Goal: Obtain resource: Download file/media

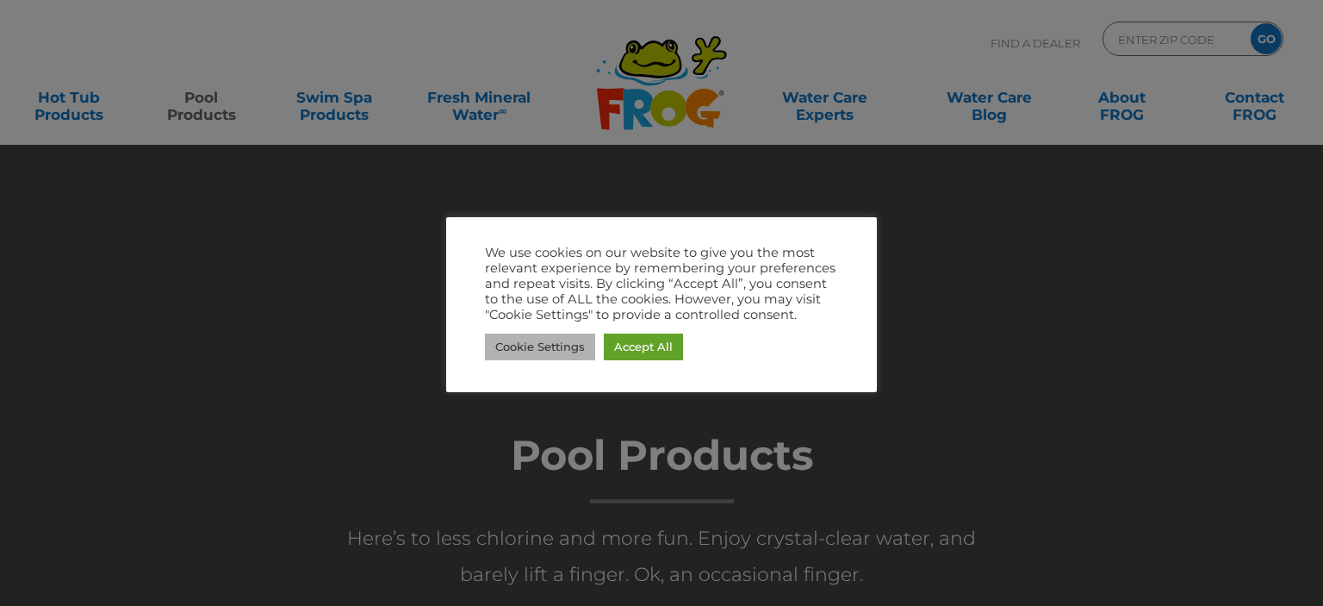
click at [565, 347] on link "Cookie Settings" at bounding box center [540, 346] width 110 height 27
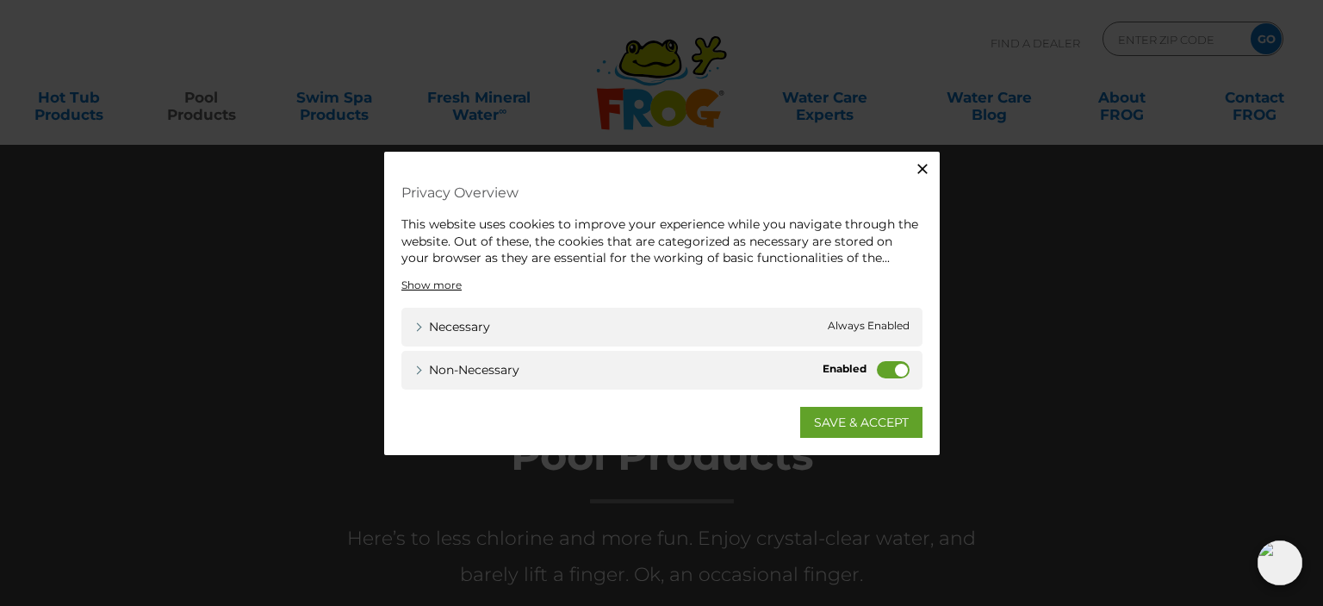
click at [919, 168] on icon "button" at bounding box center [922, 168] width 17 height 17
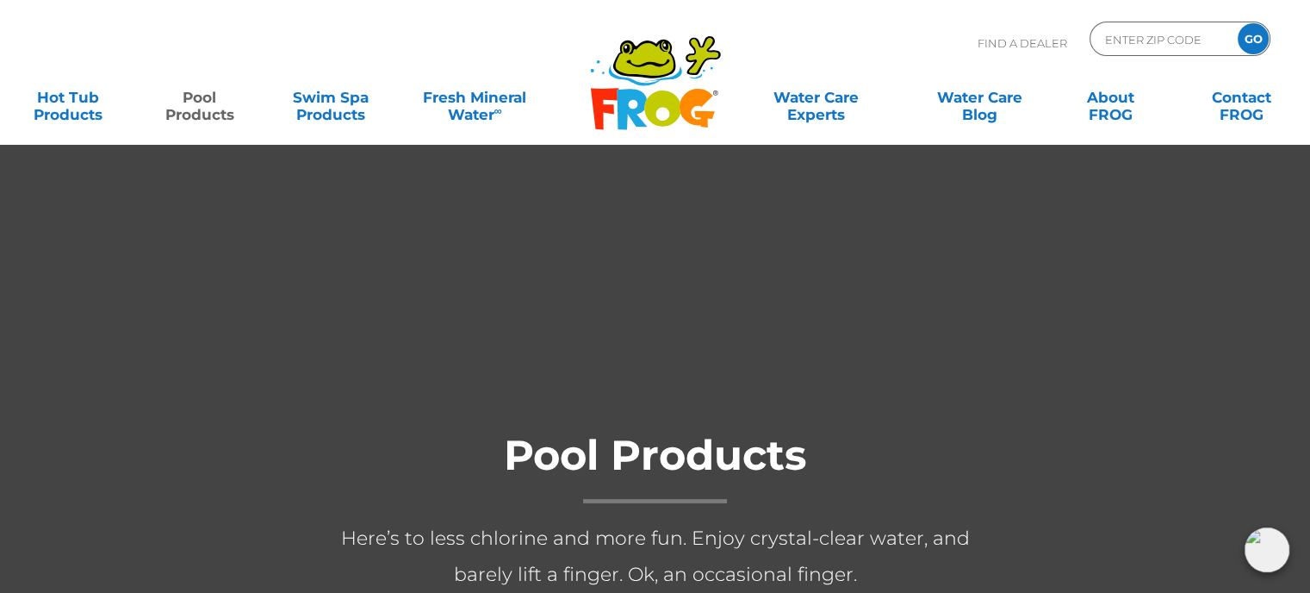
scroll to position [172, 0]
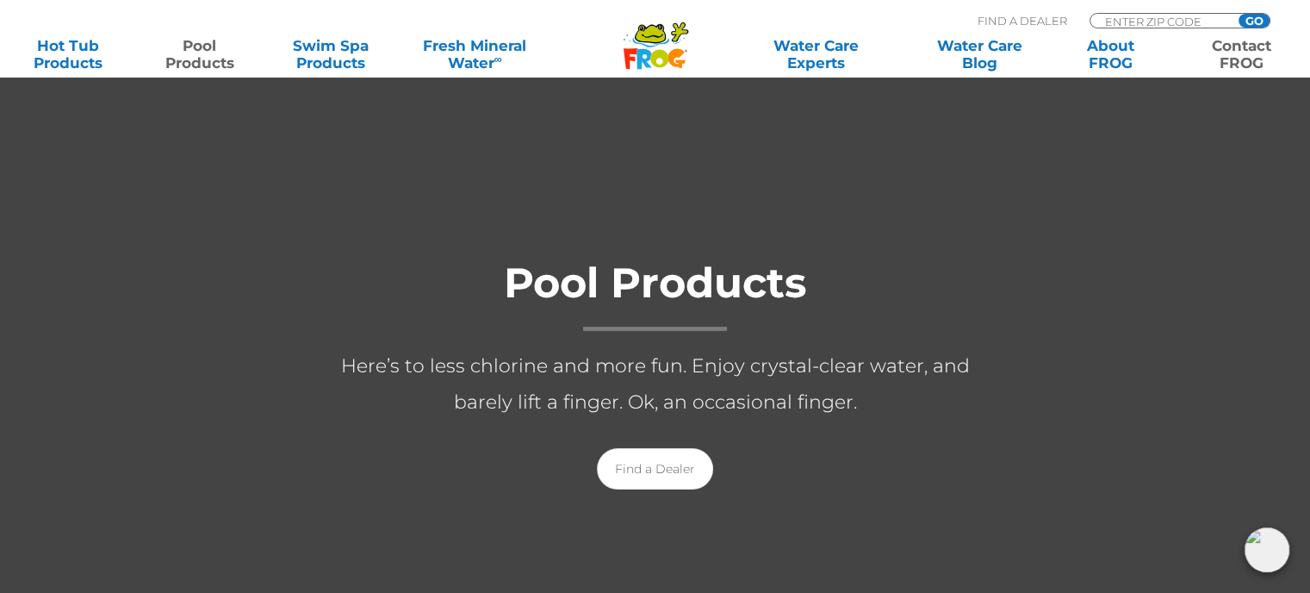
click at [1247, 59] on link "Contact FROG" at bounding box center [1242, 54] width 102 height 34
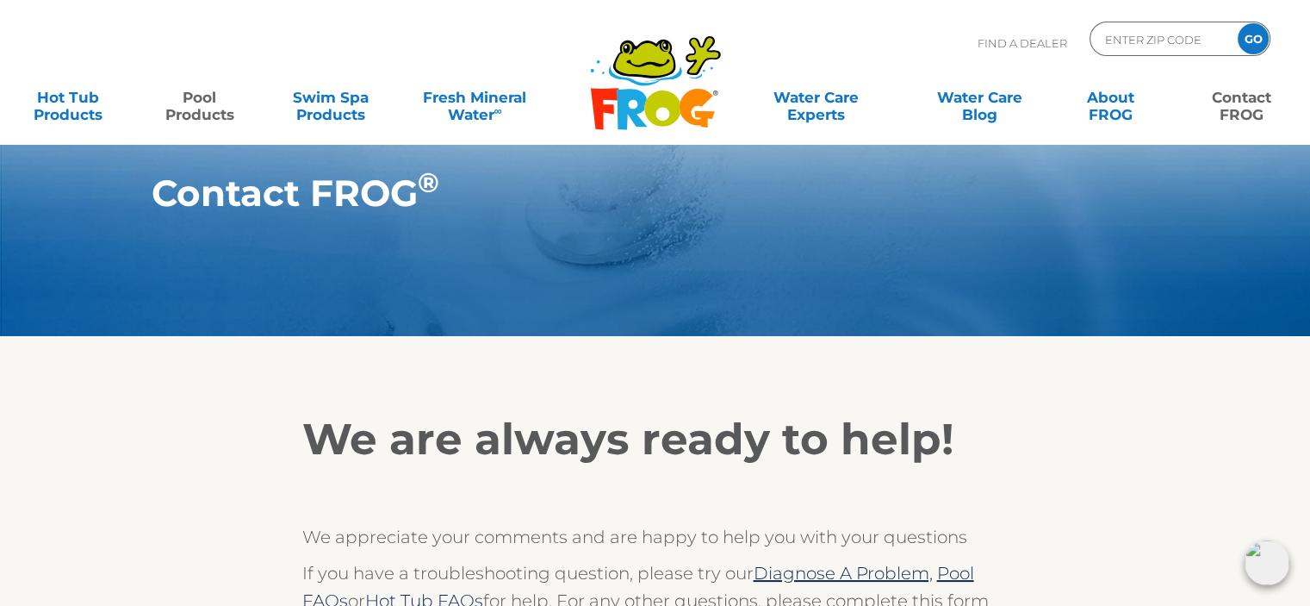
click at [190, 106] on link "Pool Products" at bounding box center [199, 97] width 102 height 34
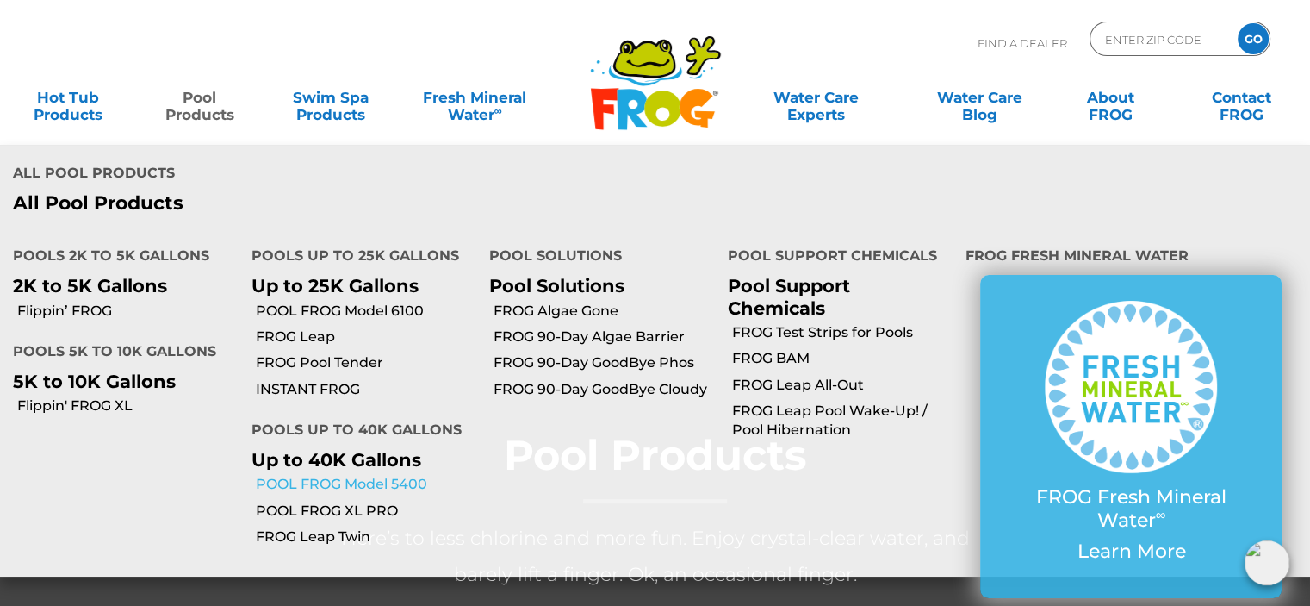
click at [323, 485] on link "POOL FROG Model 5400" at bounding box center [366, 484] width 221 height 19
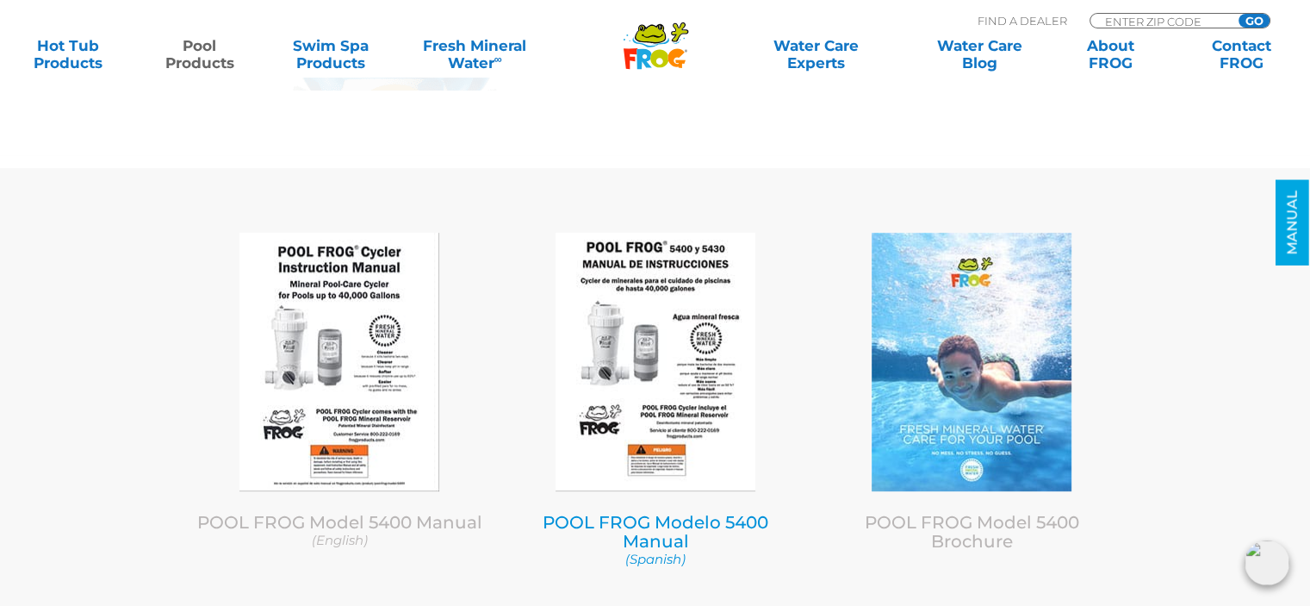
scroll to position [7150, 0]
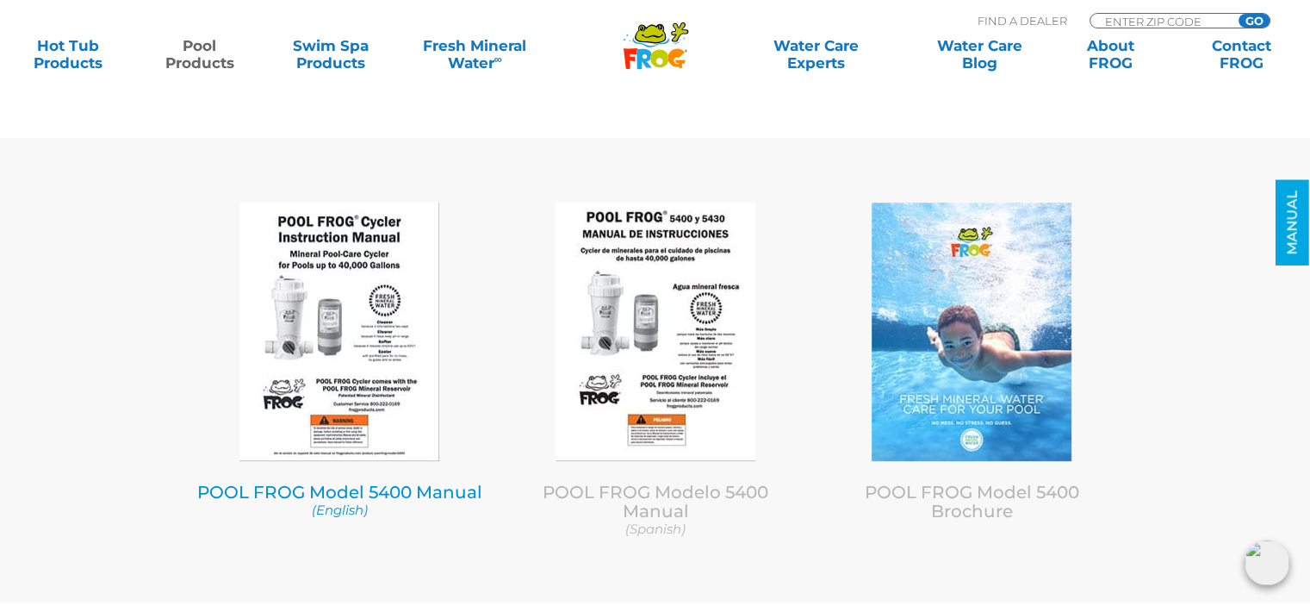
click at [347, 488] on link "POOL FROG Model 5400 Manual (English)" at bounding box center [340, 500] width 290 height 37
